Goal: Task Accomplishment & Management: Manage account settings

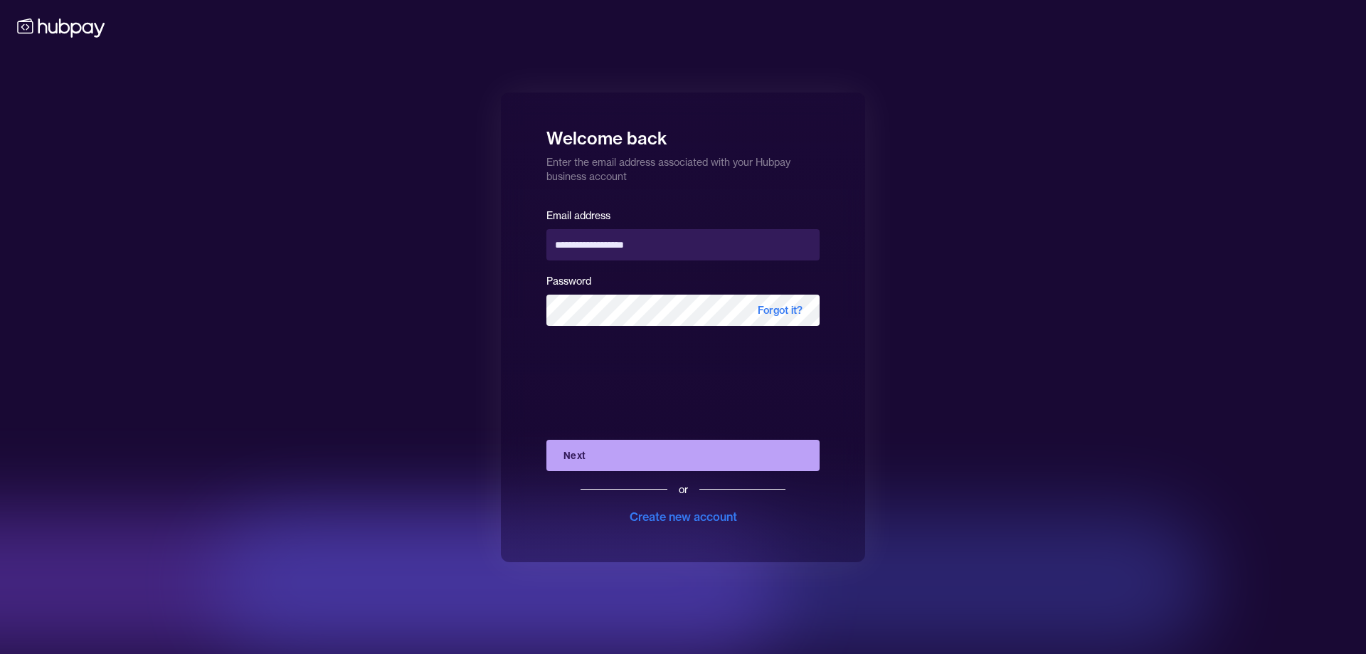
click at [648, 448] on button "Next" at bounding box center [683, 455] width 273 height 31
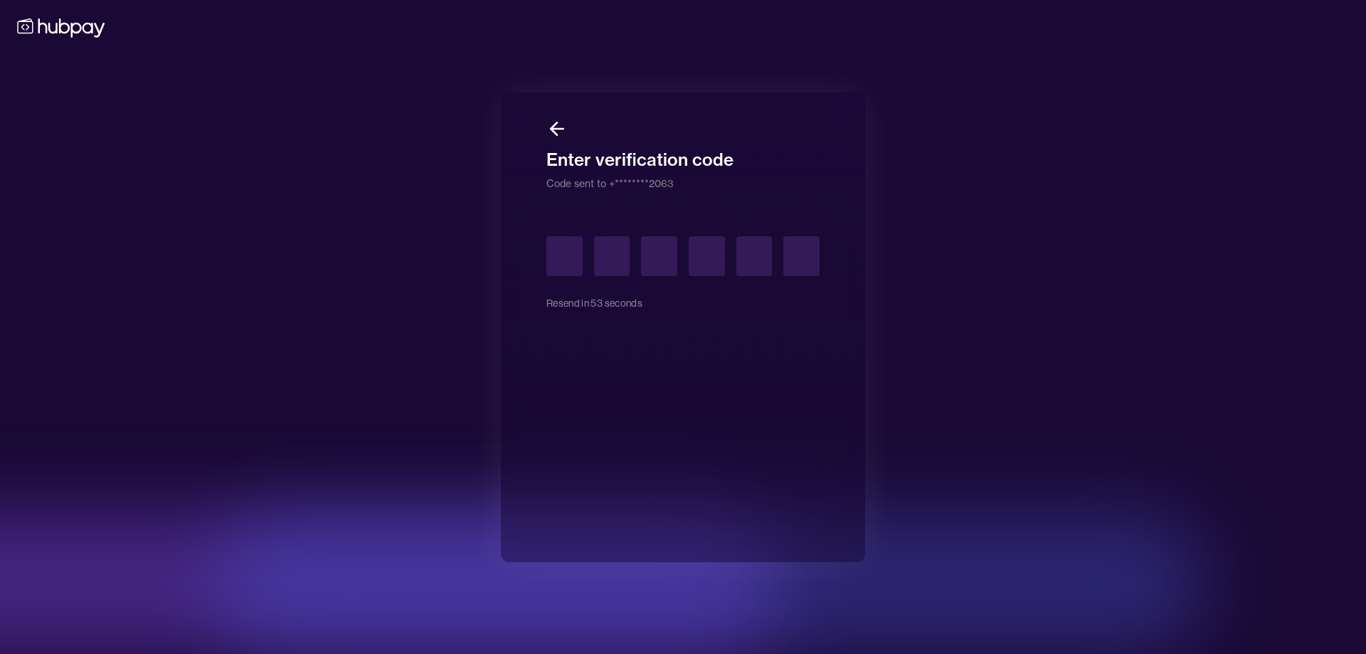
type input "*"
